Goal: Task Accomplishment & Management: Manage account settings

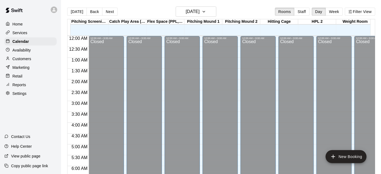
scroll to position [278, 0]
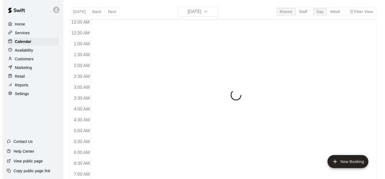
scroll to position [278, 0]
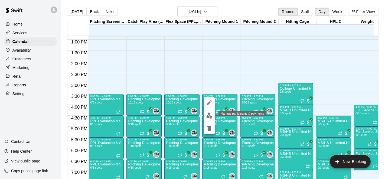
click at [208, 114] on img "edit" at bounding box center [210, 115] width 6 height 6
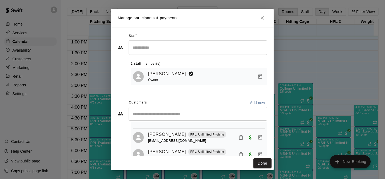
scroll to position [80, 0]
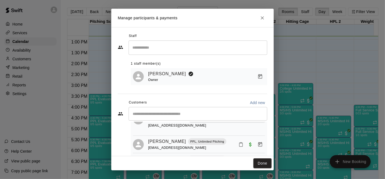
click at [267, 161] on button "Done" at bounding box center [263, 163] width 18 height 10
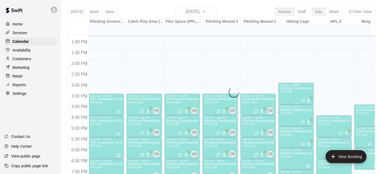
click at [284, 94] on div "College Unlimited Hitting 2/5 spots" at bounding box center [296, 173] width 32 height 174
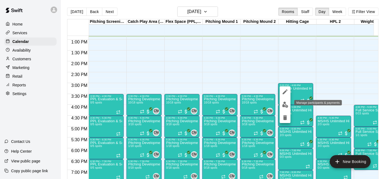
click at [283, 102] on img "edit" at bounding box center [285, 104] width 6 height 6
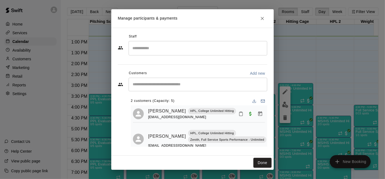
scroll to position [11, 0]
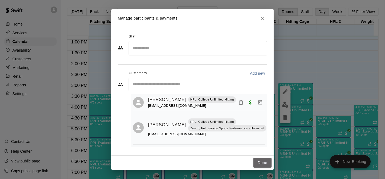
drag, startPoint x: 262, startPoint y: 159, endPoint x: 264, endPoint y: 156, distance: 4.2
click at [262, 159] on button "Done" at bounding box center [263, 162] width 18 height 10
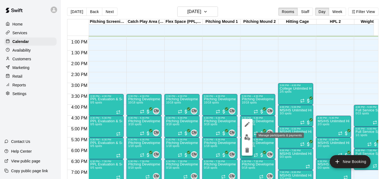
click at [247, 137] on img "edit" at bounding box center [247, 137] width 6 height 6
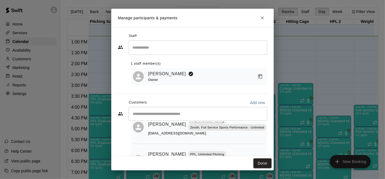
scroll to position [49, 0]
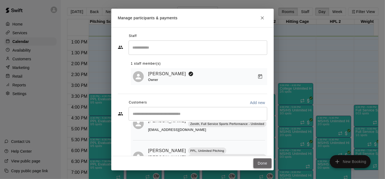
click at [264, 164] on button "Done" at bounding box center [263, 163] width 18 height 10
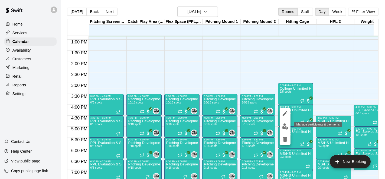
click at [284, 127] on img "edit" at bounding box center [285, 126] width 6 height 6
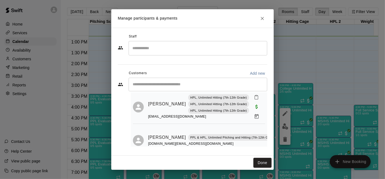
scroll to position [56, 0]
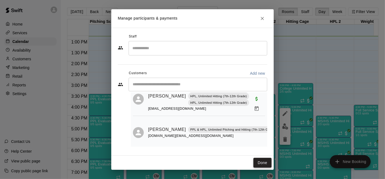
click at [258, 161] on button "Done" at bounding box center [263, 162] width 18 height 10
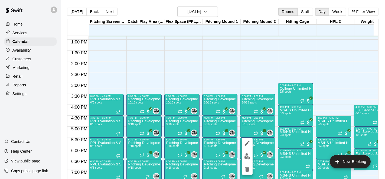
click at [247, 158] on img "edit" at bounding box center [247, 156] width 6 height 6
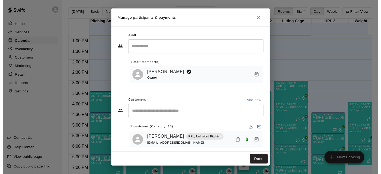
scroll to position [5, 0]
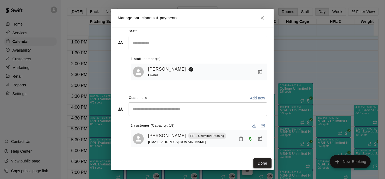
click at [262, 163] on button "Done" at bounding box center [263, 163] width 18 height 10
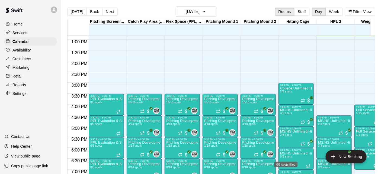
click at [291, 158] on div "0/3 spots filled" at bounding box center [285, 163] width 24 height 10
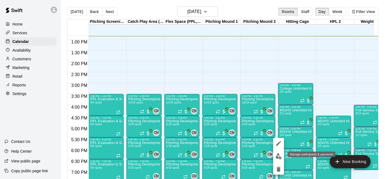
click at [277, 157] on img "edit" at bounding box center [279, 156] width 6 height 6
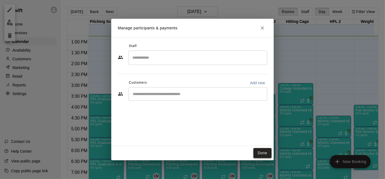
click at [260, 152] on button "Done" at bounding box center [263, 153] width 18 height 10
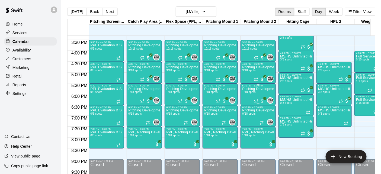
scroll to position [336, 0]
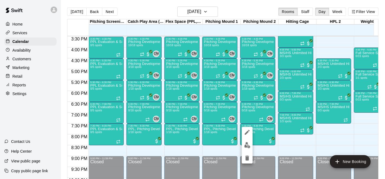
click at [318, 142] on div at bounding box center [192, 89] width 385 height 179
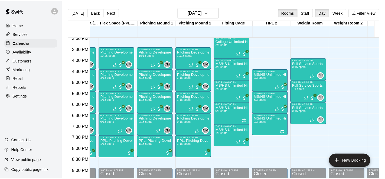
scroll to position [322, 67]
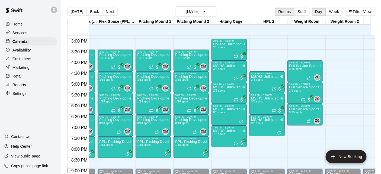
click at [290, 94] on div "Full Service Sports Performance 1/1 spots" at bounding box center [305, 173] width 32 height 174
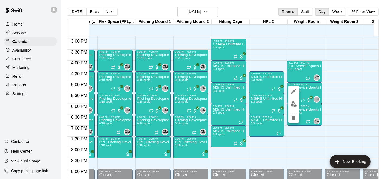
click at [291, 102] on img "edit" at bounding box center [294, 104] width 6 height 6
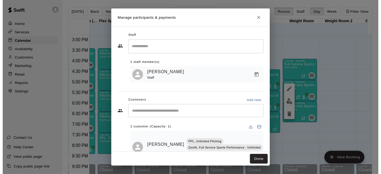
scroll to position [21, 0]
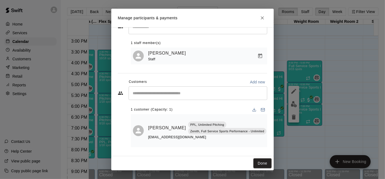
drag, startPoint x: 261, startPoint y: 160, endPoint x: 268, endPoint y: 154, distance: 10.0
click at [261, 160] on button "Done" at bounding box center [263, 163] width 18 height 10
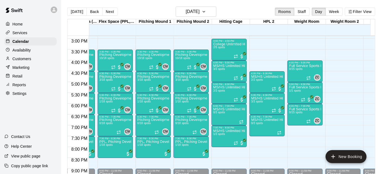
click at [128, 13] on div "[DATE] Back [DATE][DATE] Rooms Staff Day Week Filter View" at bounding box center [221, 13] width 308 height 12
